Goal: Task Accomplishment & Management: Manage account settings

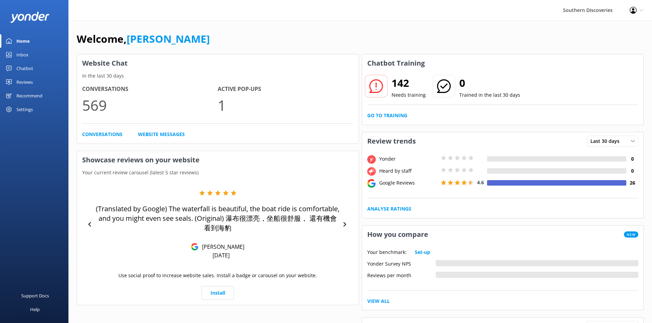
click at [640, 12] on icon at bounding box center [641, 10] width 4 height 4
click at [626, 32] on link "Profile Settings" at bounding box center [618, 29] width 68 height 17
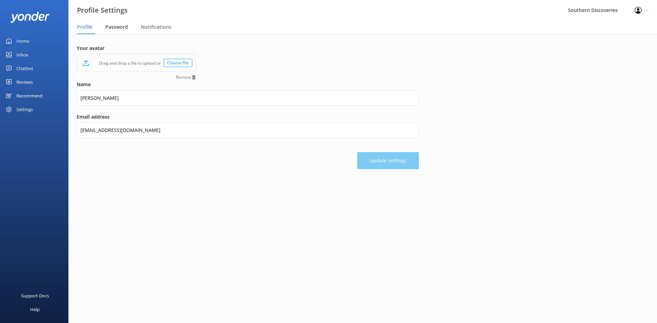
click at [112, 28] on span "Password" at bounding box center [116, 27] width 23 height 7
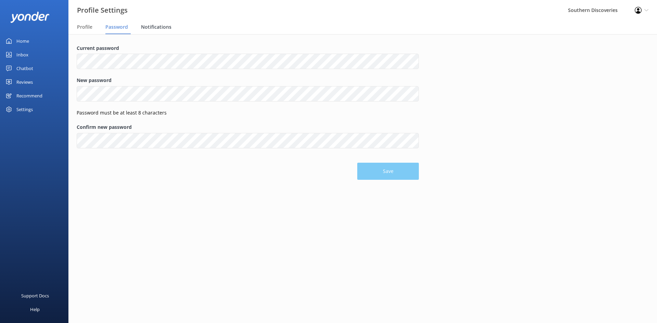
click at [151, 27] on span "Notifications" at bounding box center [156, 27] width 30 height 7
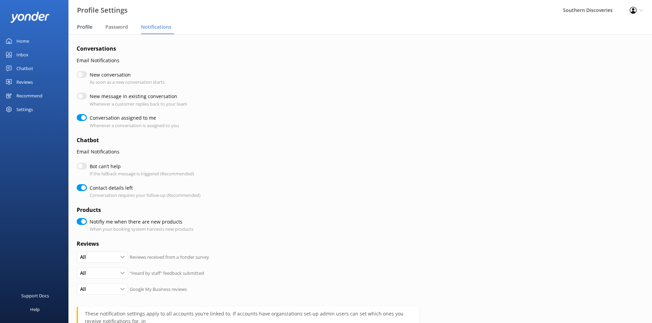
click at [91, 26] on span "Profile" at bounding box center [84, 27] width 15 height 7
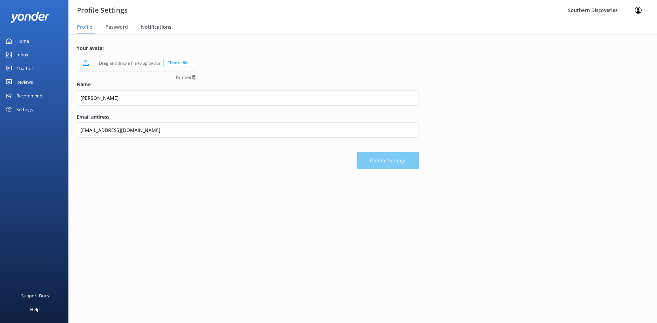
click at [144, 26] on span "Notifications" at bounding box center [156, 27] width 30 height 7
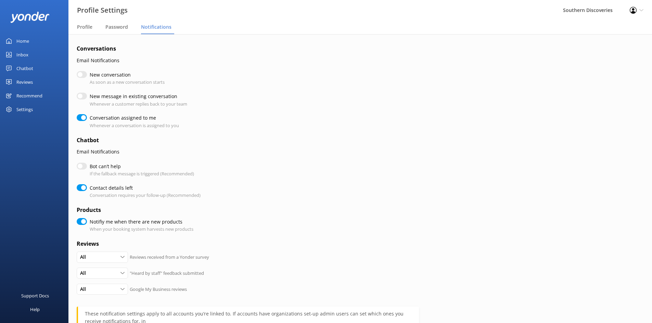
checkbox input "true"
click at [95, 24] on div "Profile" at bounding box center [86, 28] width 18 height 14
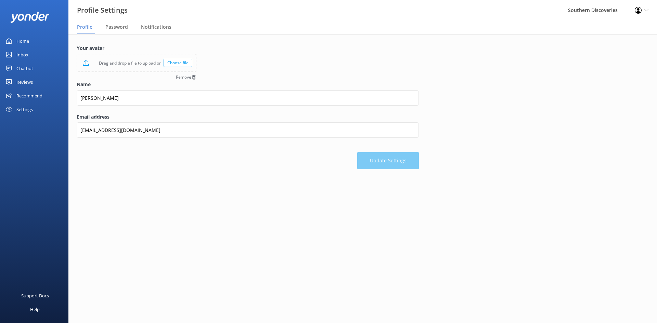
click at [549, 275] on main "Your avatar Drag and drop a file to upload or Choose file Remove Name [PERSON_N…" at bounding box center [362, 178] width 588 height 289
drag, startPoint x: 589, startPoint y: 123, endPoint x: 601, endPoint y: 110, distance: 17.4
click at [589, 123] on div "Your avatar Drag and drop a file to upload or Choose file Remove Name [PERSON_N…" at bounding box center [362, 108] width 588 height 149
